Goal: Task Accomplishment & Management: Use online tool/utility

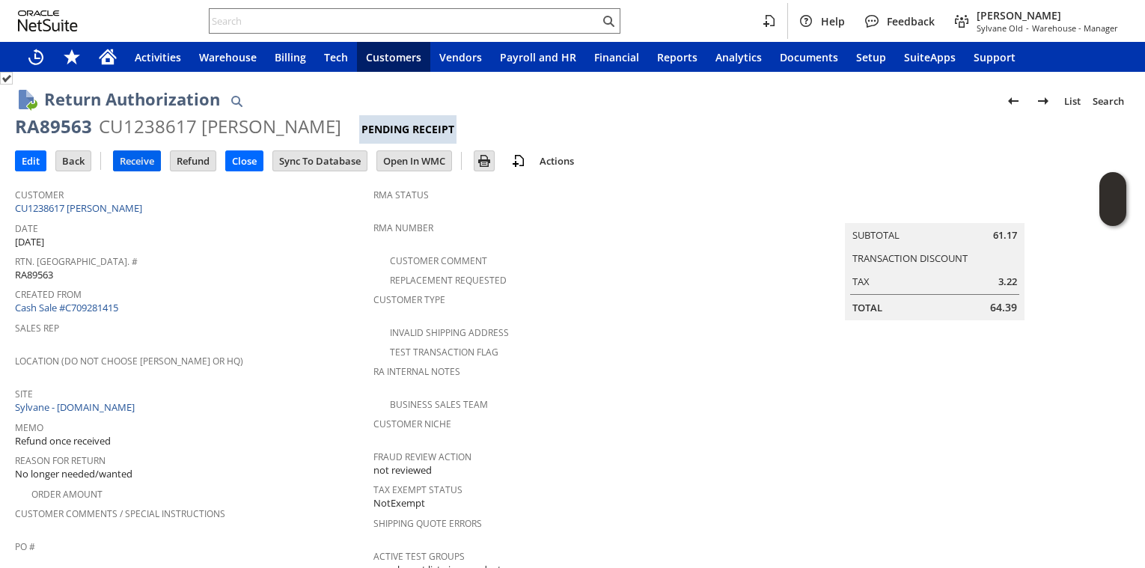
click at [138, 165] on input "Receive" at bounding box center [137, 160] width 46 height 19
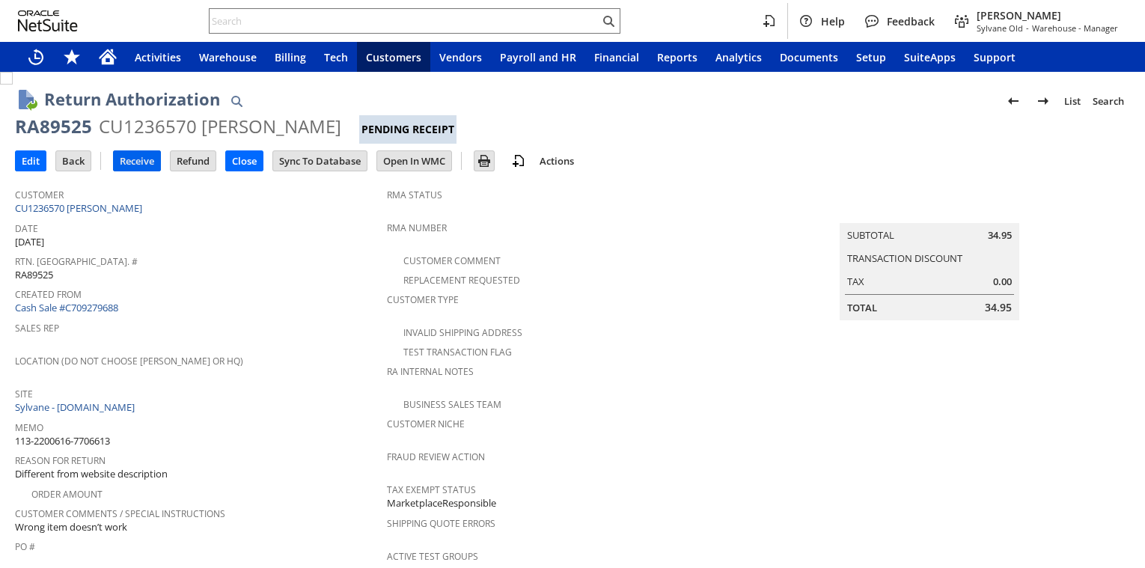
click at [146, 166] on input "Receive" at bounding box center [137, 160] width 46 height 19
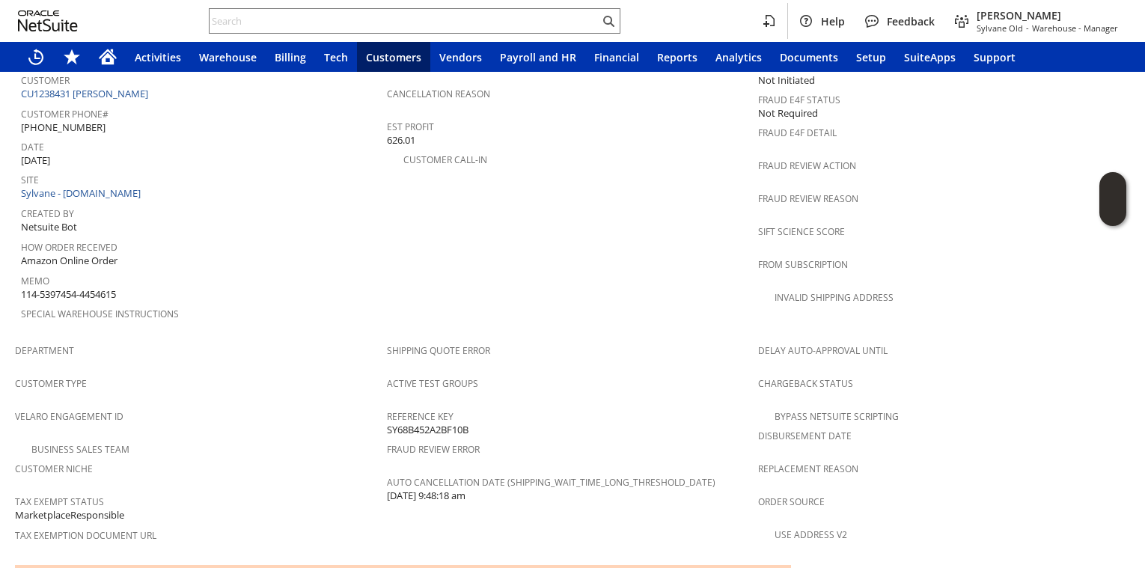
scroll to position [662, 0]
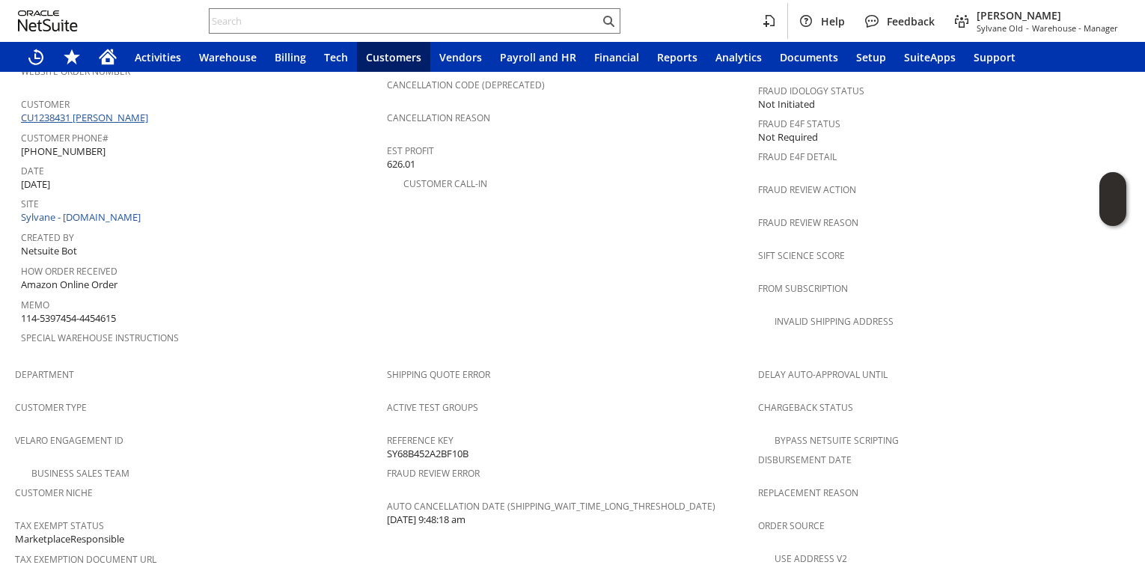
click at [108, 111] on link "CU1238431 Jacquiline Goetz" at bounding box center [86, 117] width 131 height 13
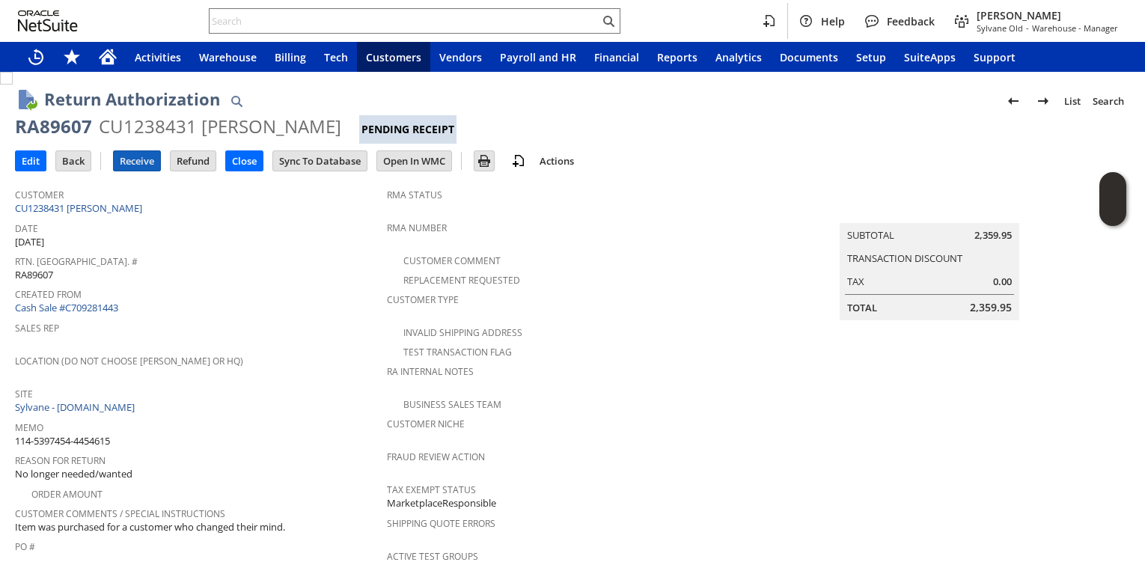
click at [138, 164] on input "Receive" at bounding box center [137, 160] width 46 height 19
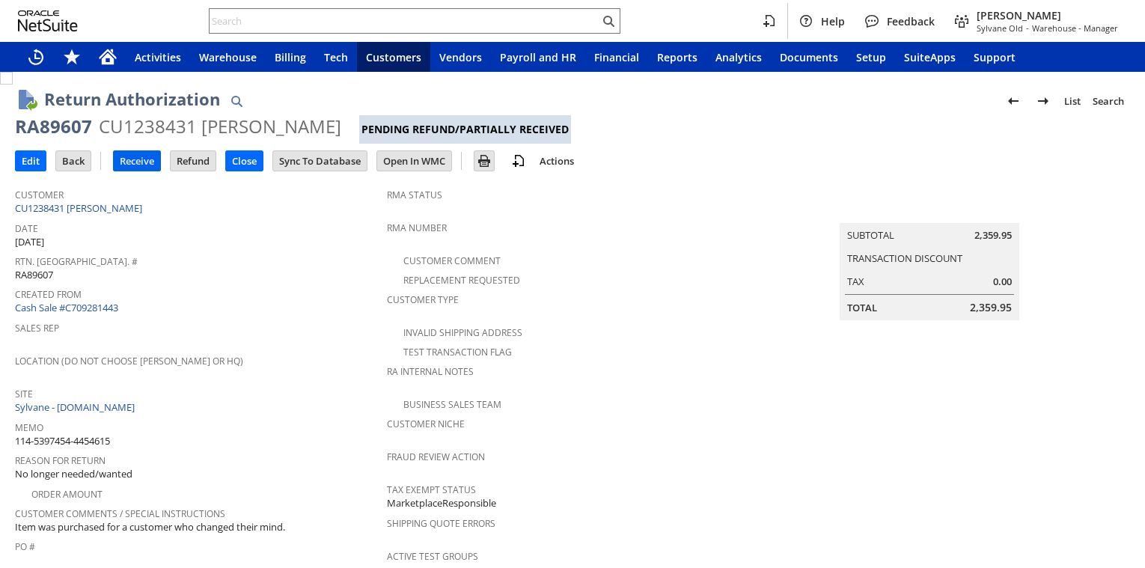
click at [132, 161] on input "Receive" at bounding box center [137, 160] width 46 height 19
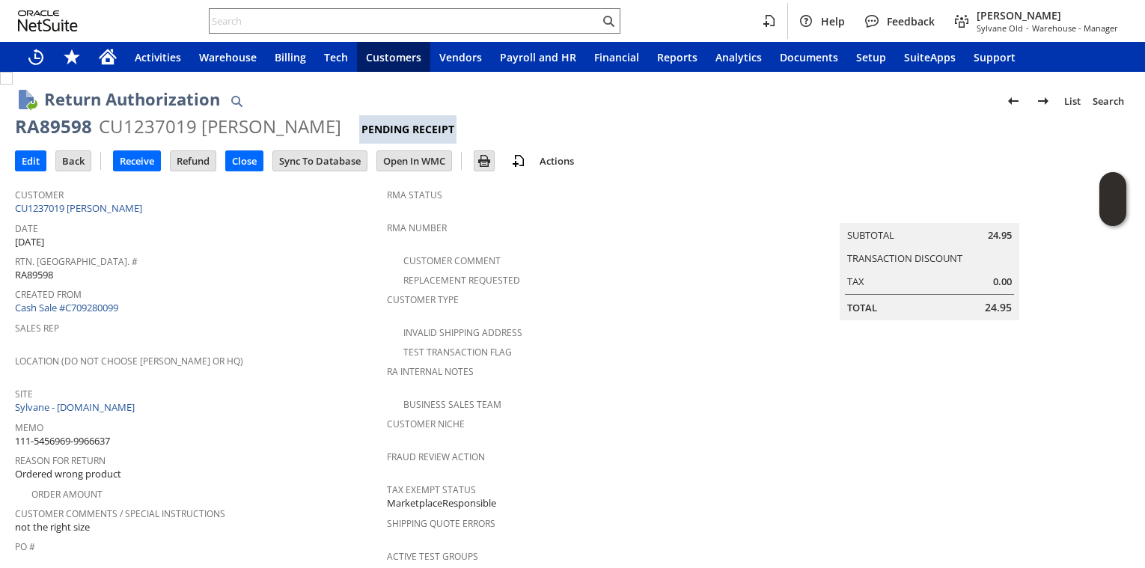
drag, startPoint x: 144, startPoint y: 162, endPoint x: 168, endPoint y: 165, distance: 23.4
click at [154, 163] on input "Receive" at bounding box center [137, 160] width 46 height 19
click at [87, 205] on link "CU1237019 [PERSON_NAME]" at bounding box center [80, 207] width 131 height 13
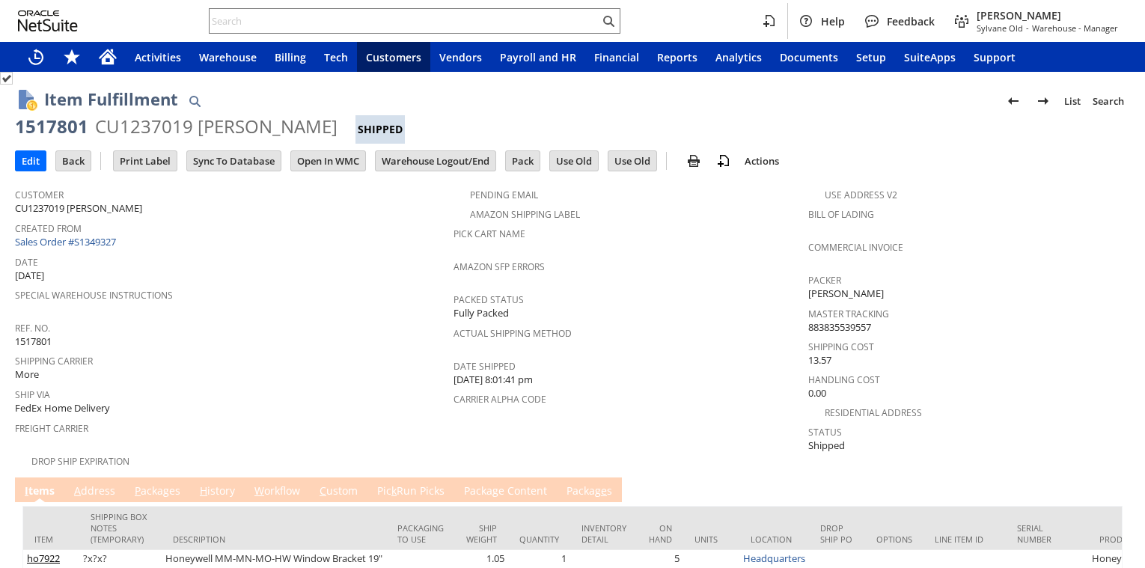
scroll to position [153, 0]
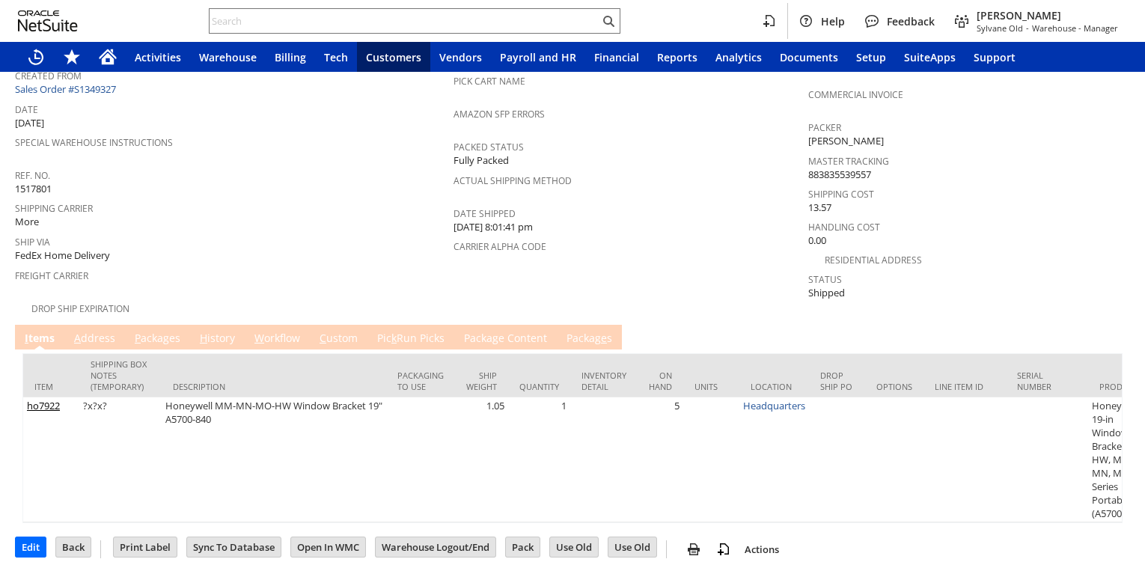
click at [157, 332] on link "P ackages" at bounding box center [157, 339] width 53 height 16
click at [164, 331] on link "P ackages" at bounding box center [157, 339] width 53 height 16
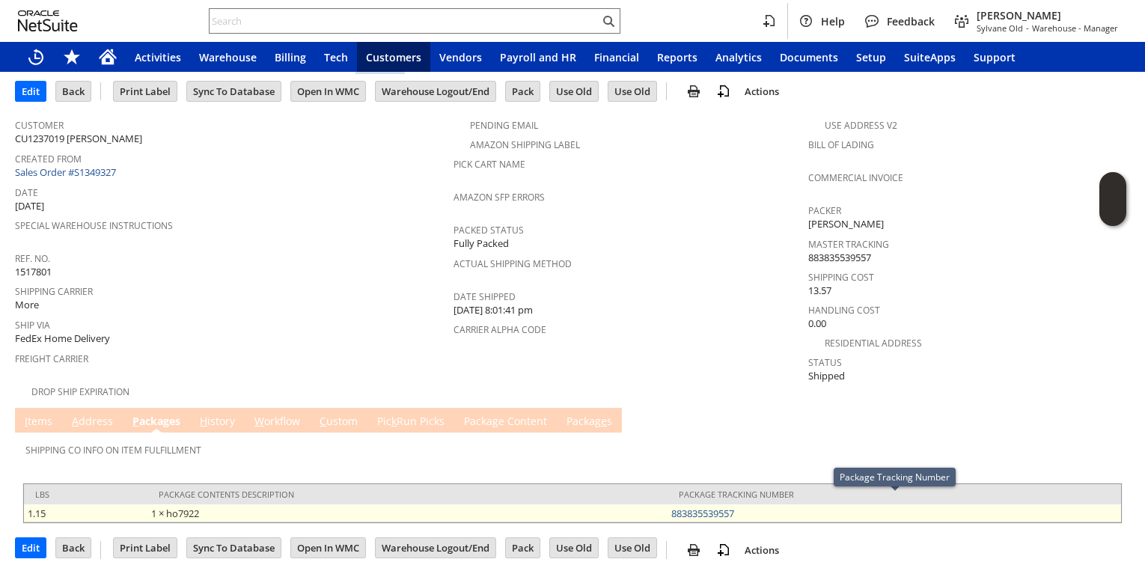
click at [757, 504] on td "883835539557" at bounding box center [895, 513] width 454 height 18
copy link "883835539557"
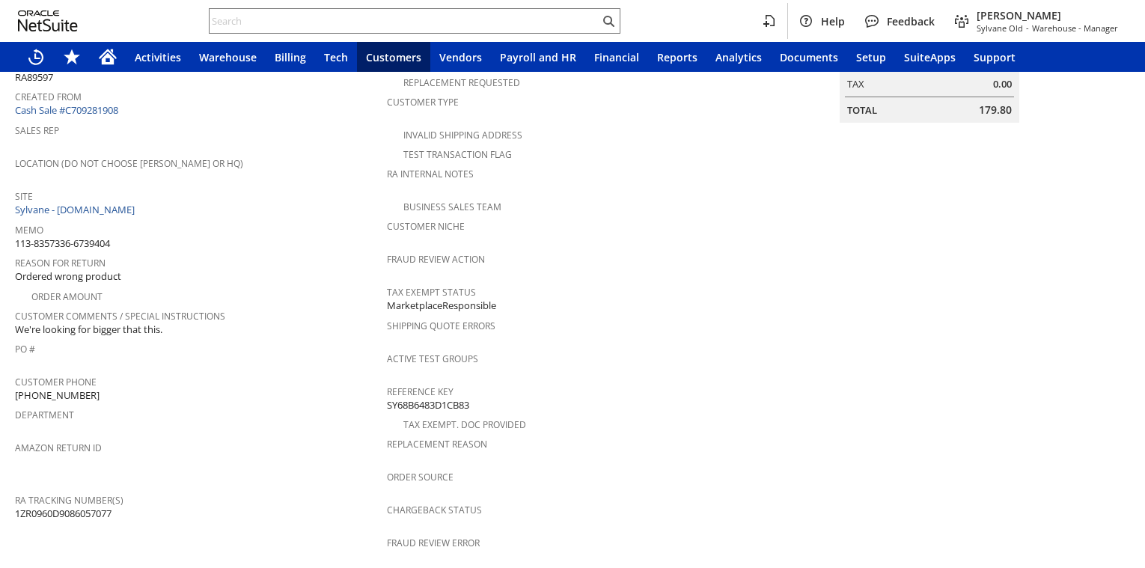
scroll to position [691, 0]
